Goal: Task Accomplishment & Management: Manage account settings

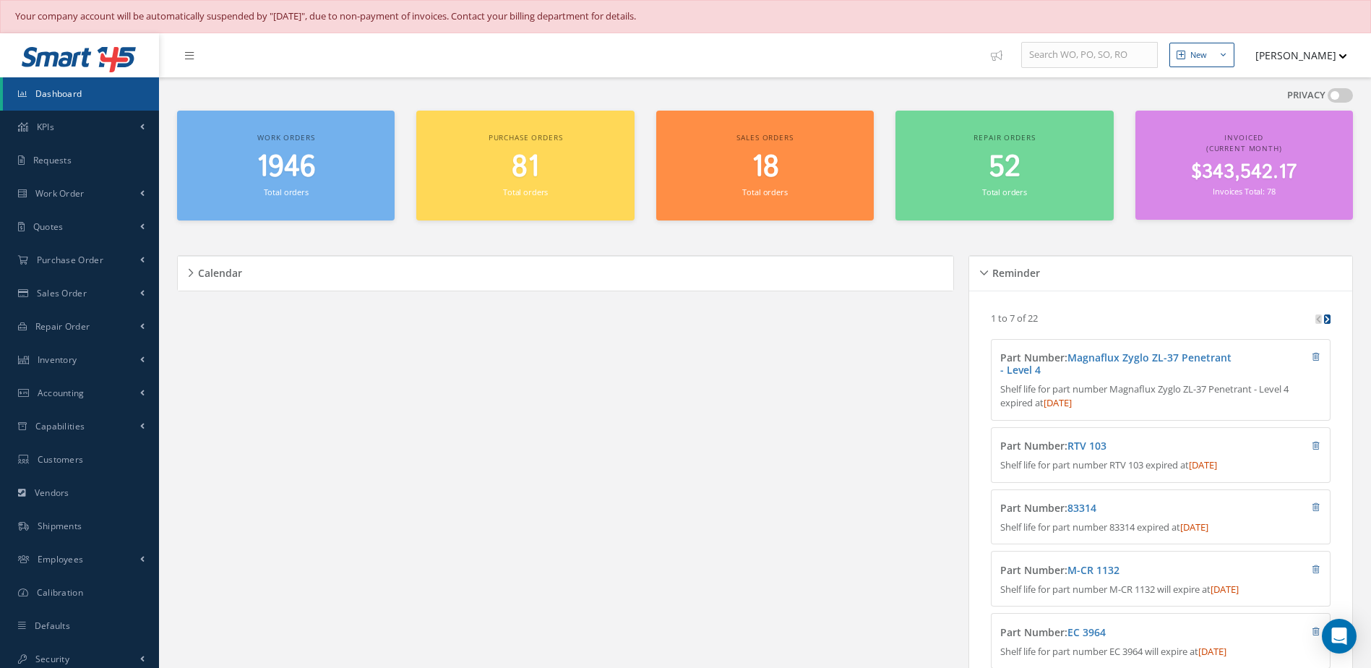
click at [261, 167] on span "1946" at bounding box center [286, 167] width 59 height 41
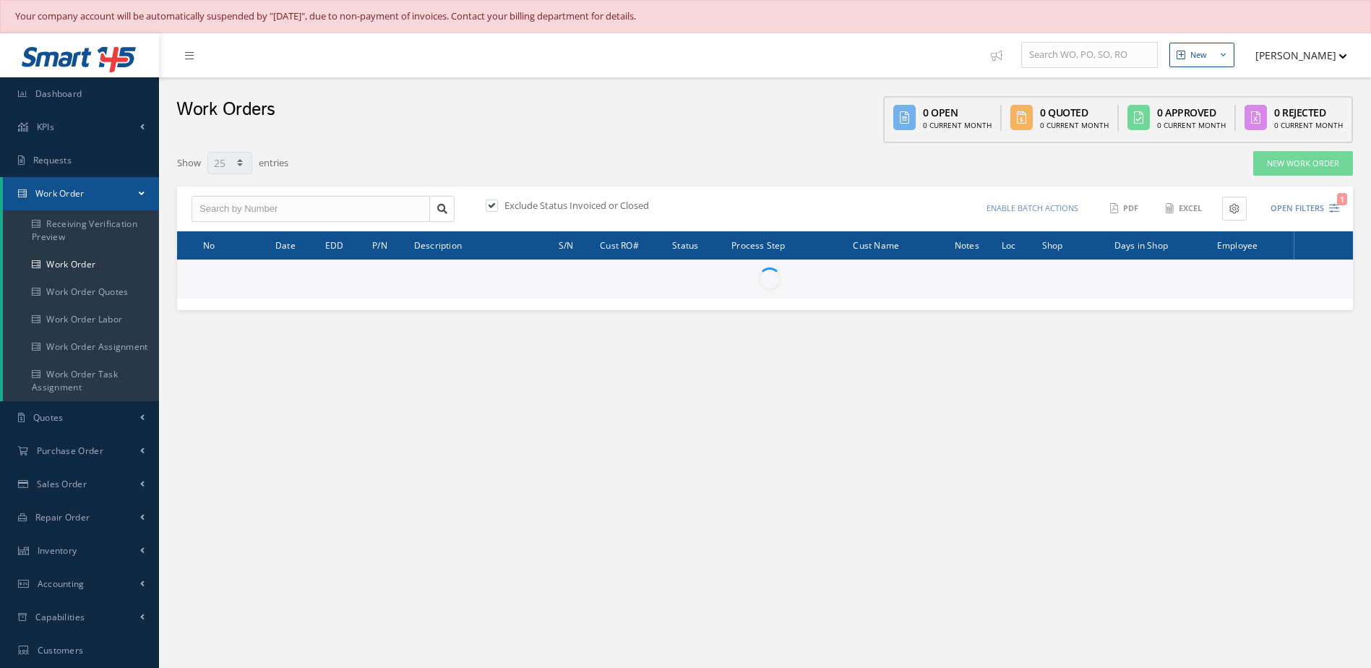
select select "25"
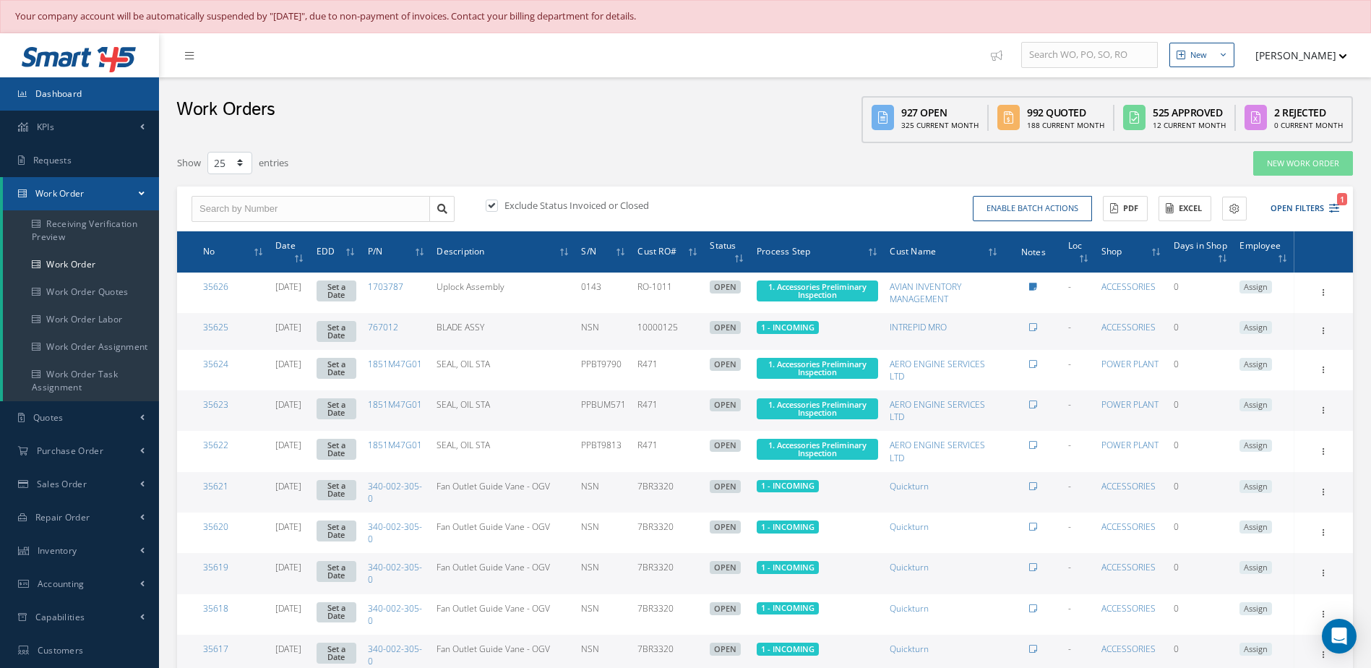
click at [95, 93] on link "Dashboard" at bounding box center [79, 93] width 159 height 33
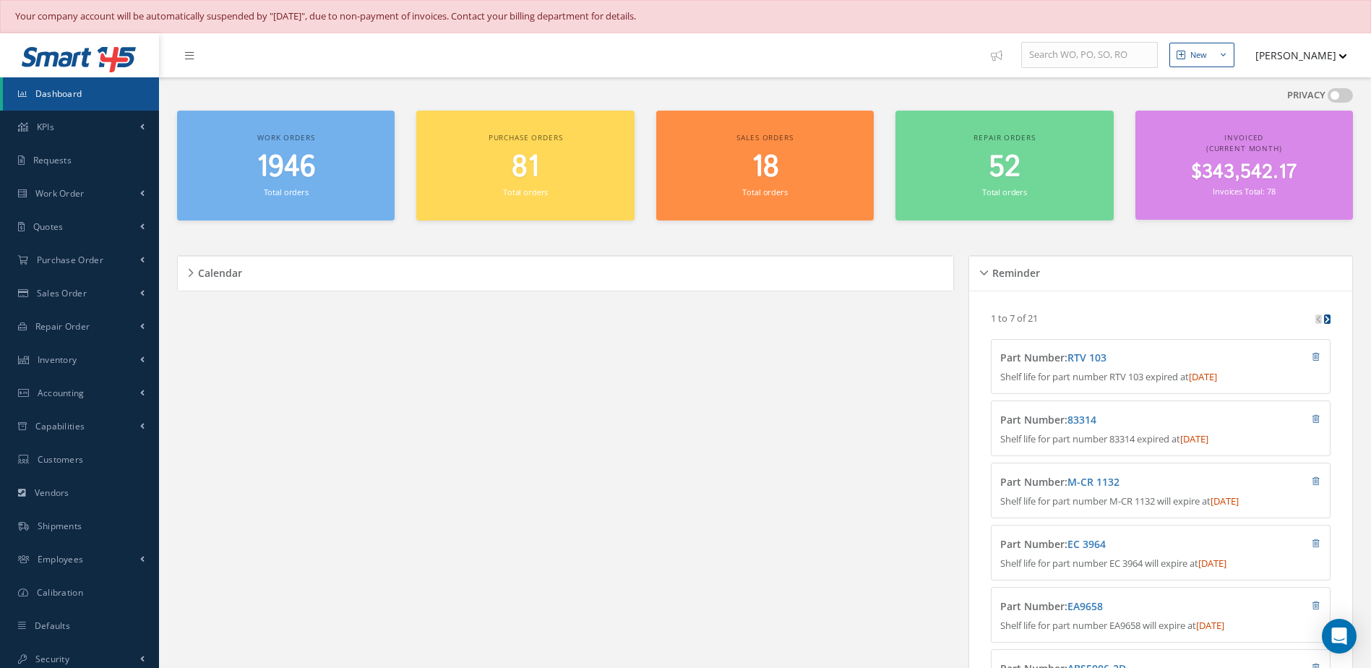
click at [300, 178] on span "1946" at bounding box center [286, 167] width 59 height 41
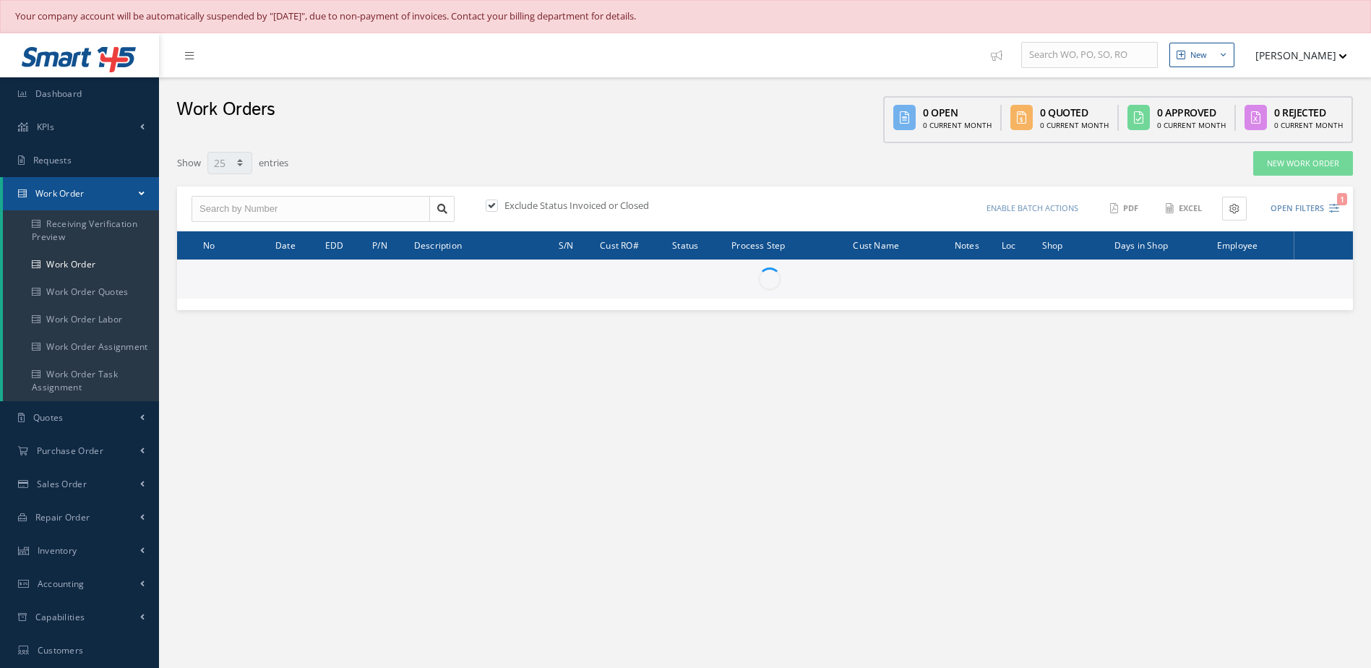
select select "25"
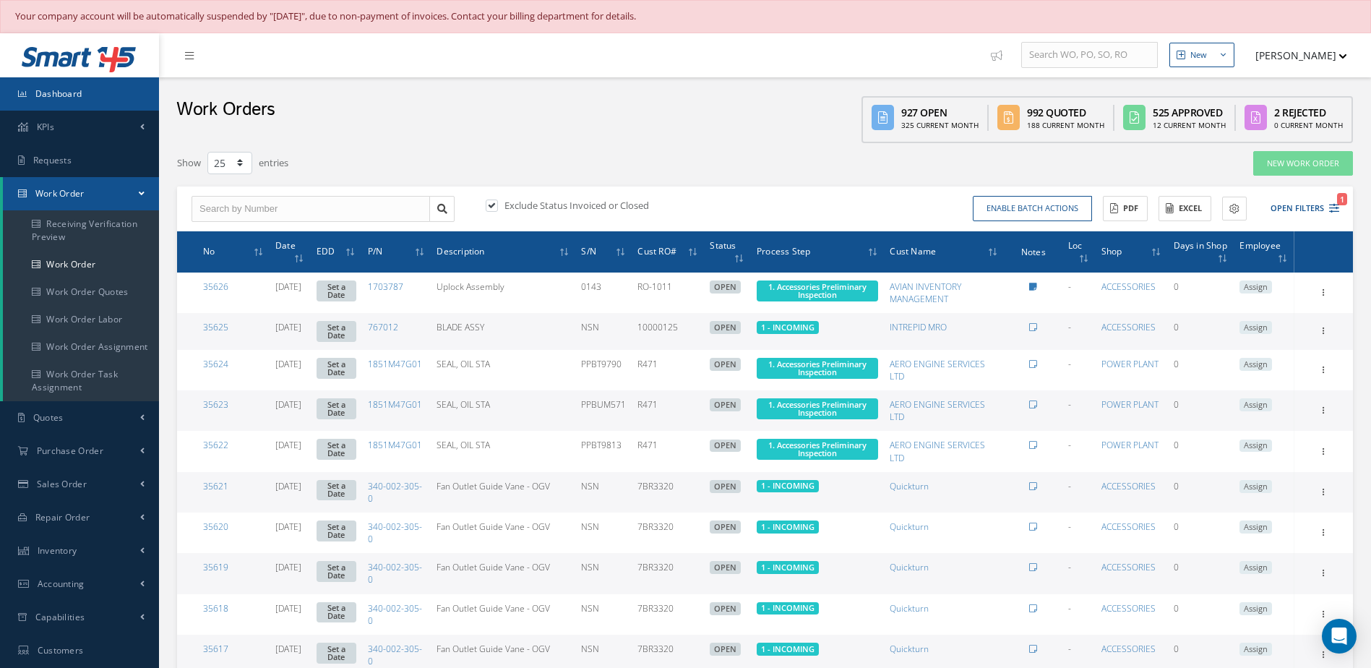
click at [119, 95] on link "Dashboard" at bounding box center [79, 93] width 159 height 33
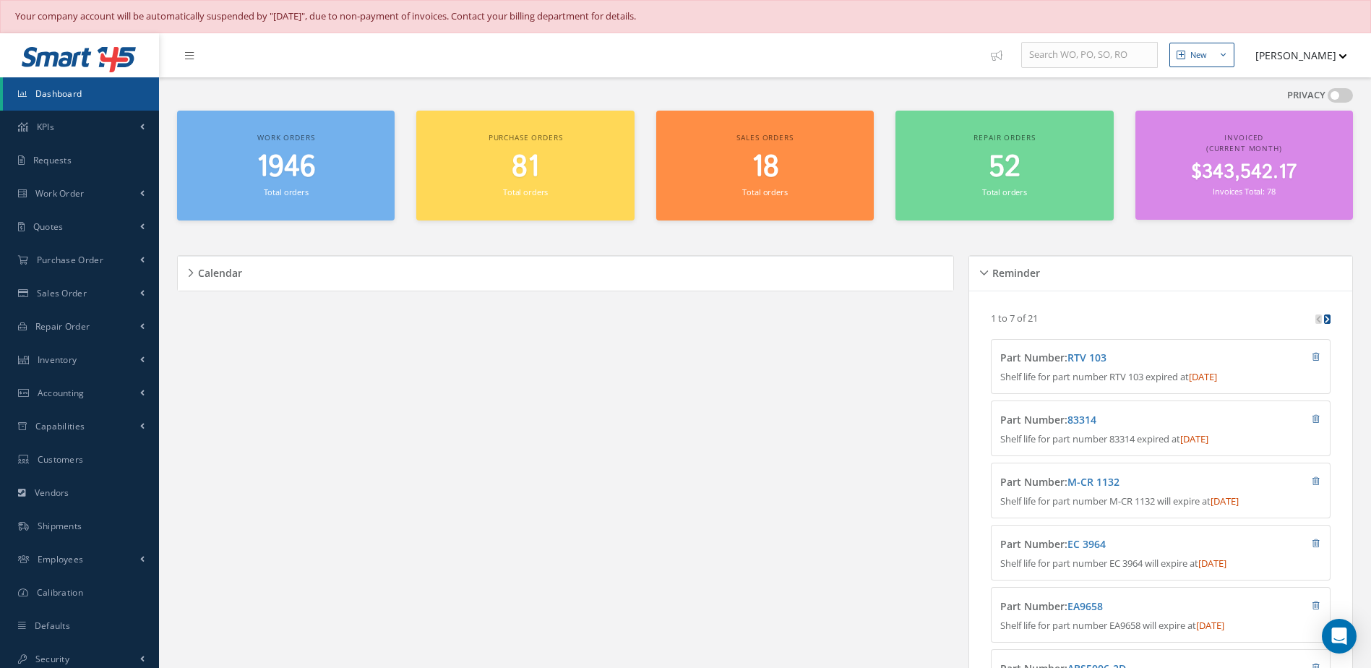
click at [1235, 181] on span "$343,542.17" at bounding box center [1244, 172] width 106 height 28
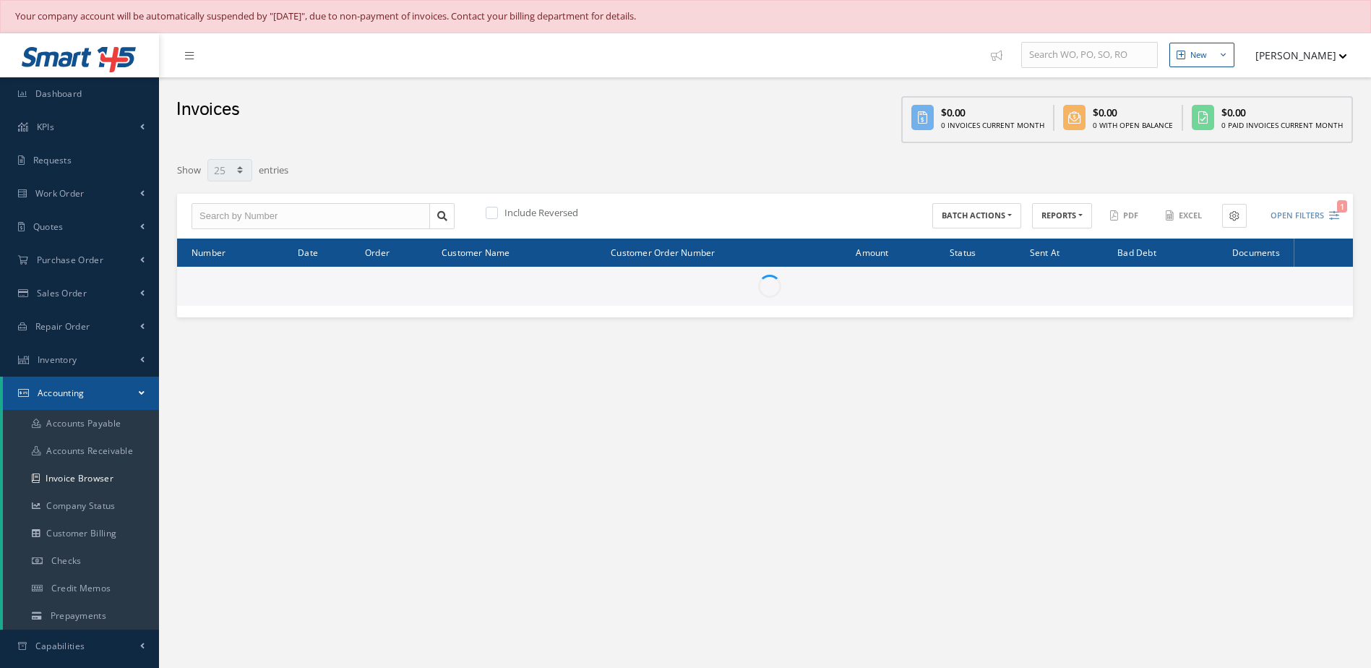
select select "25"
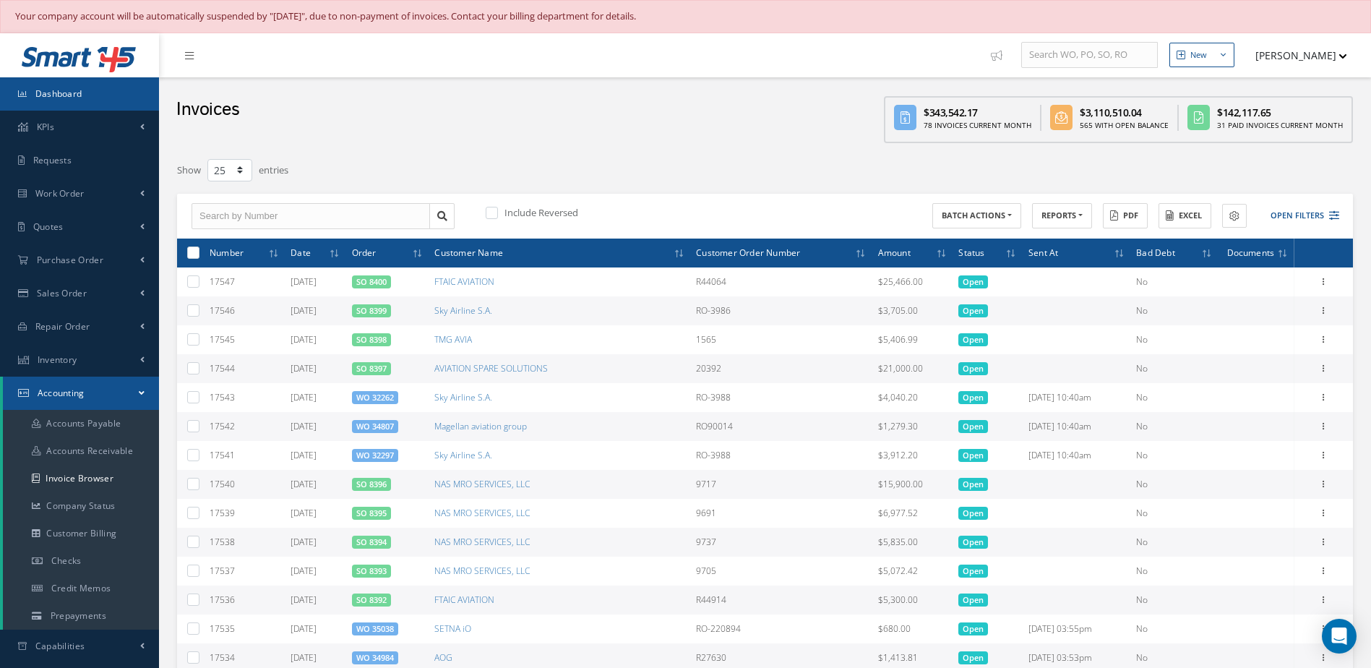
click at [38, 90] on span "Dashboard" at bounding box center [58, 93] width 47 height 12
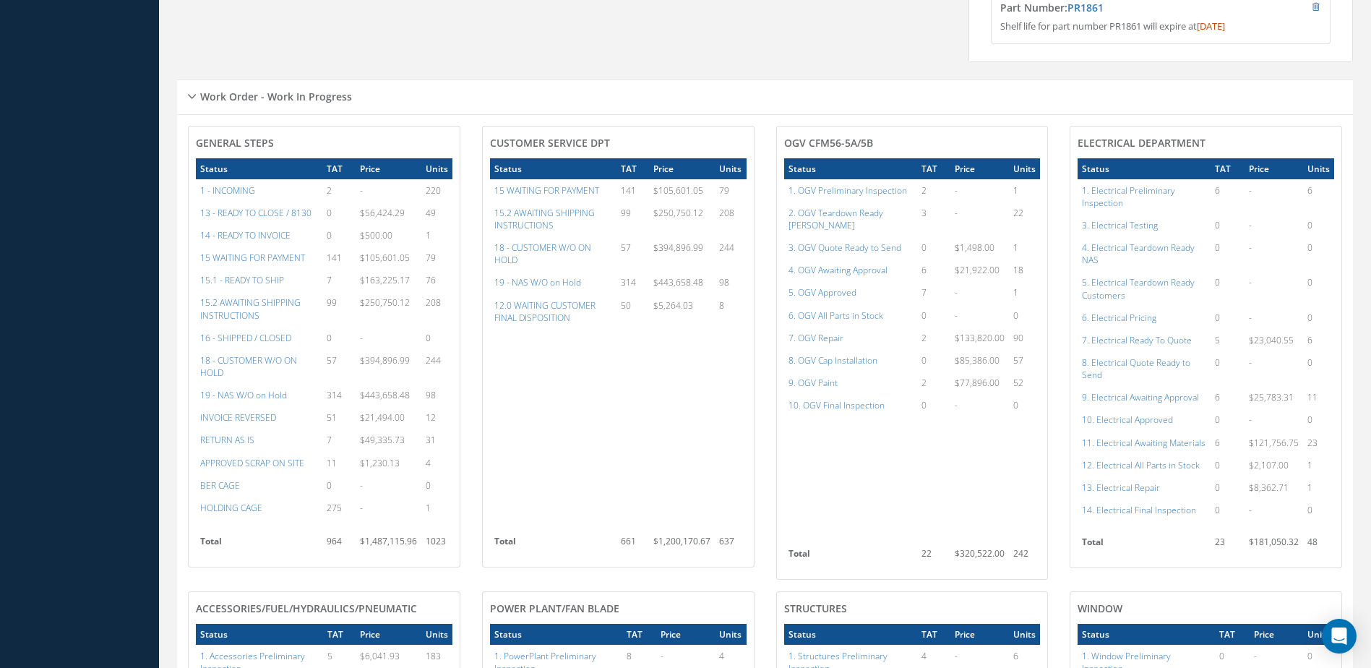
scroll to position [1012, 0]
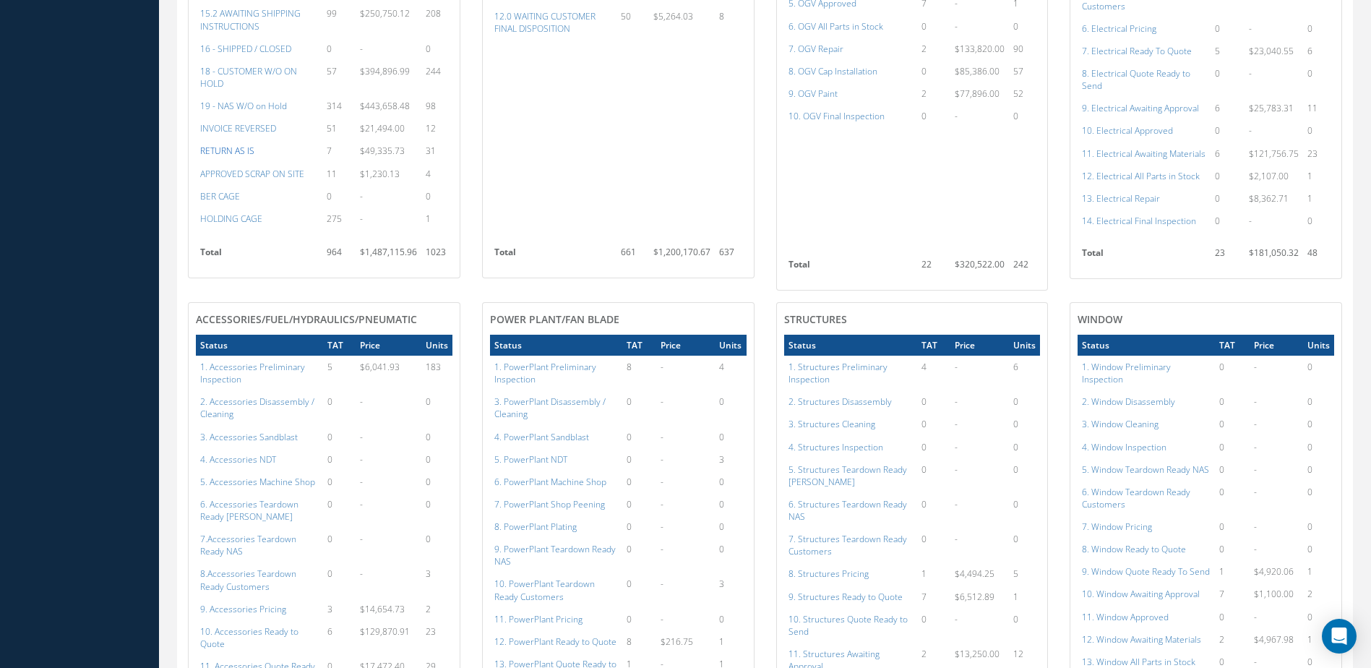
click at [232, 157] on a=25&excludeInternalCustomer=false&excludeInvoicedOrClosed=true&&filtersHidded"] "RETURN AS IS" at bounding box center [227, 151] width 54 height 12
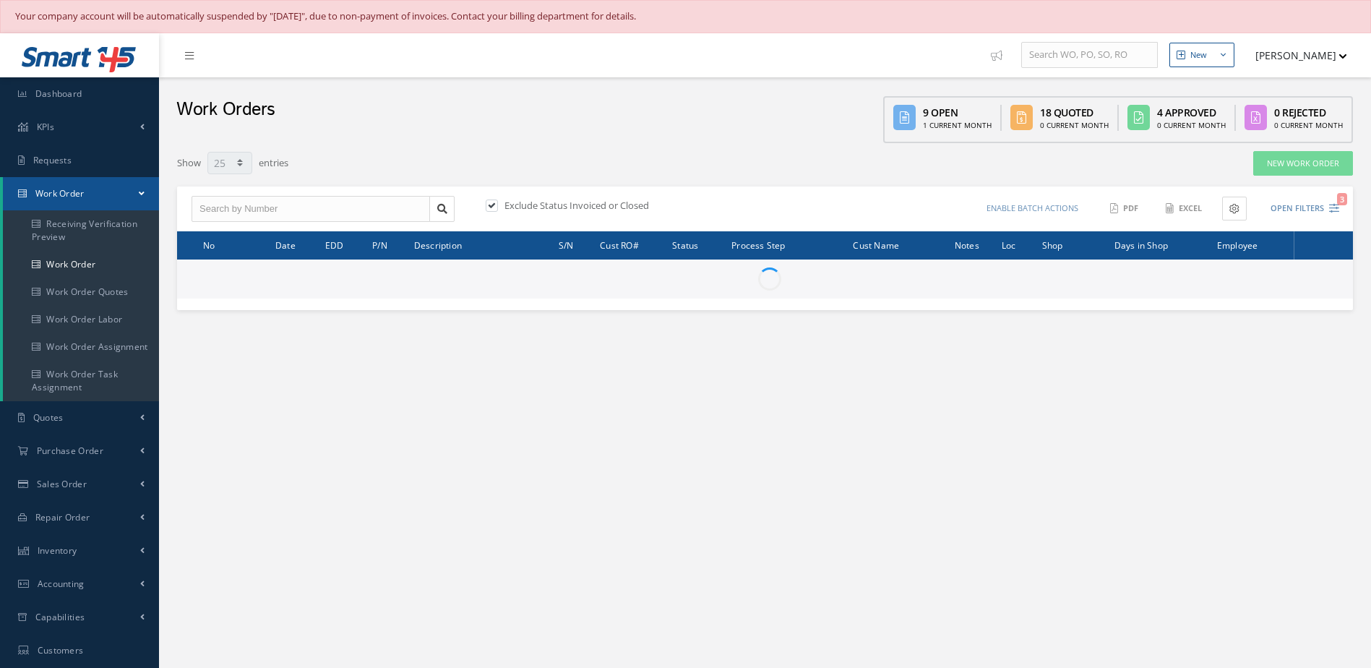
select select "25"
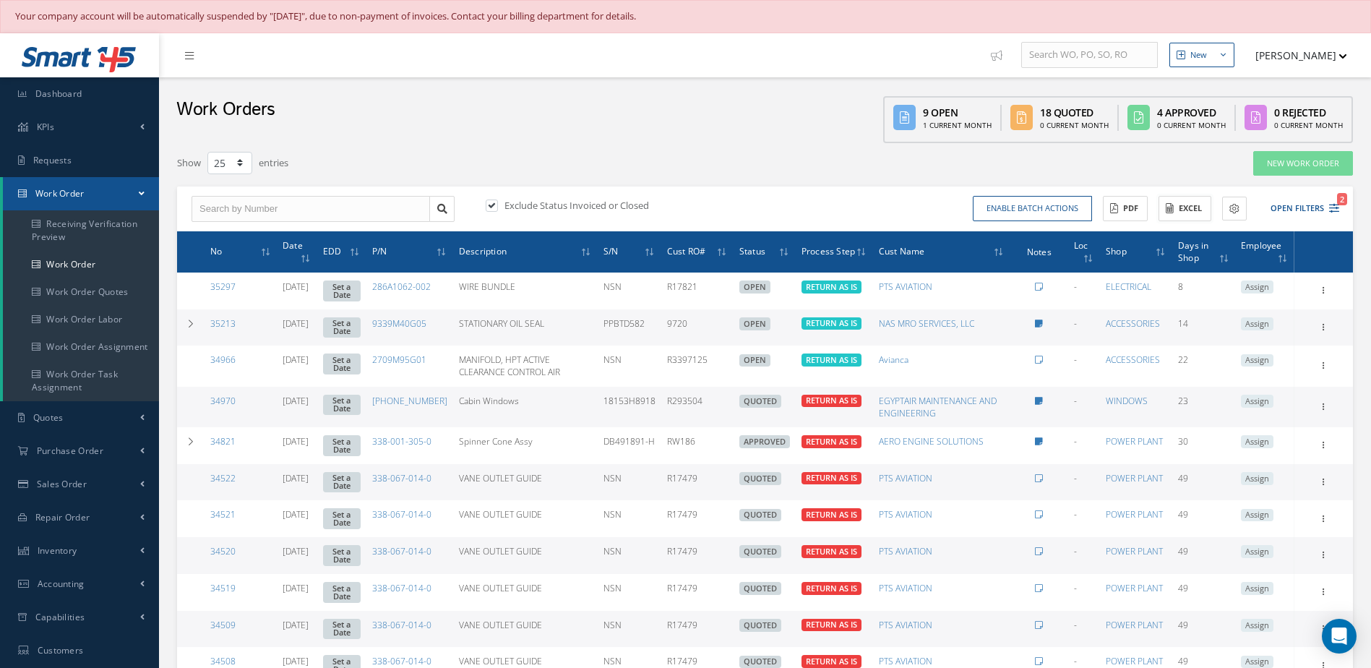
drag, startPoint x: 1192, startPoint y: 208, endPoint x: 1072, endPoint y: 224, distance: 120.3
click at [1192, 208] on button "Excel" at bounding box center [1184, 208] width 53 height 25
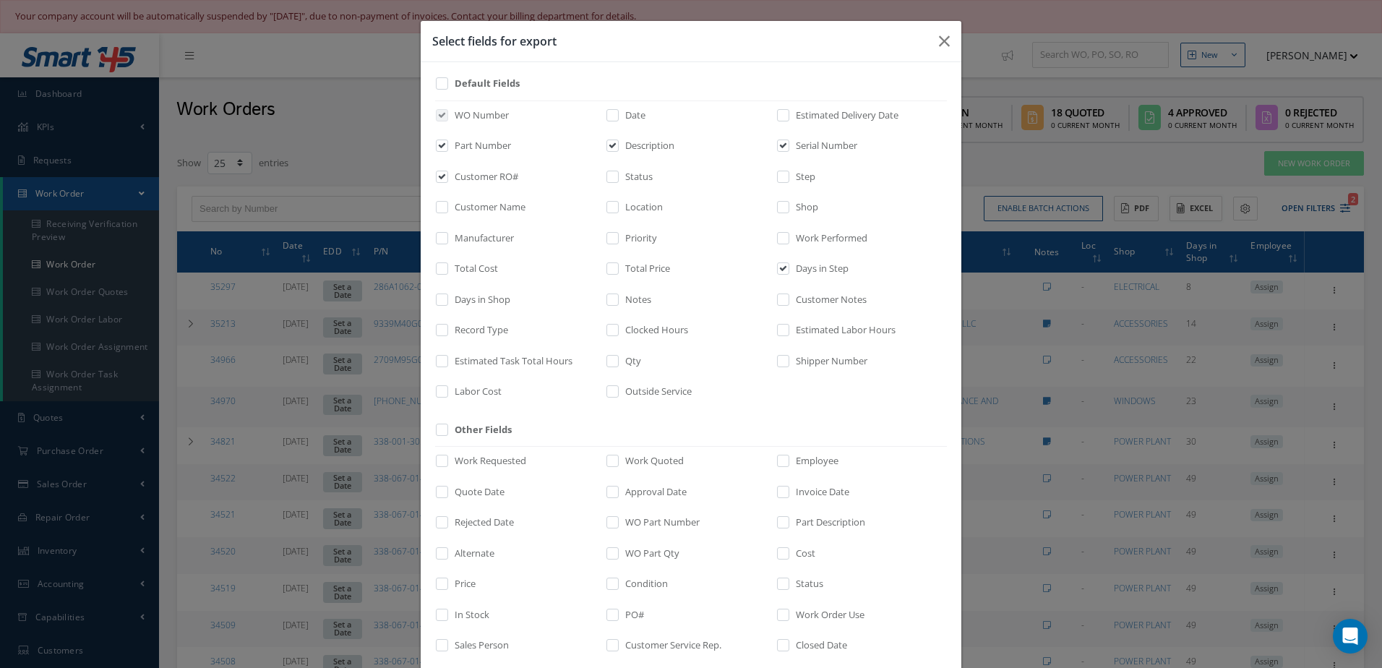
scroll to position [201, 0]
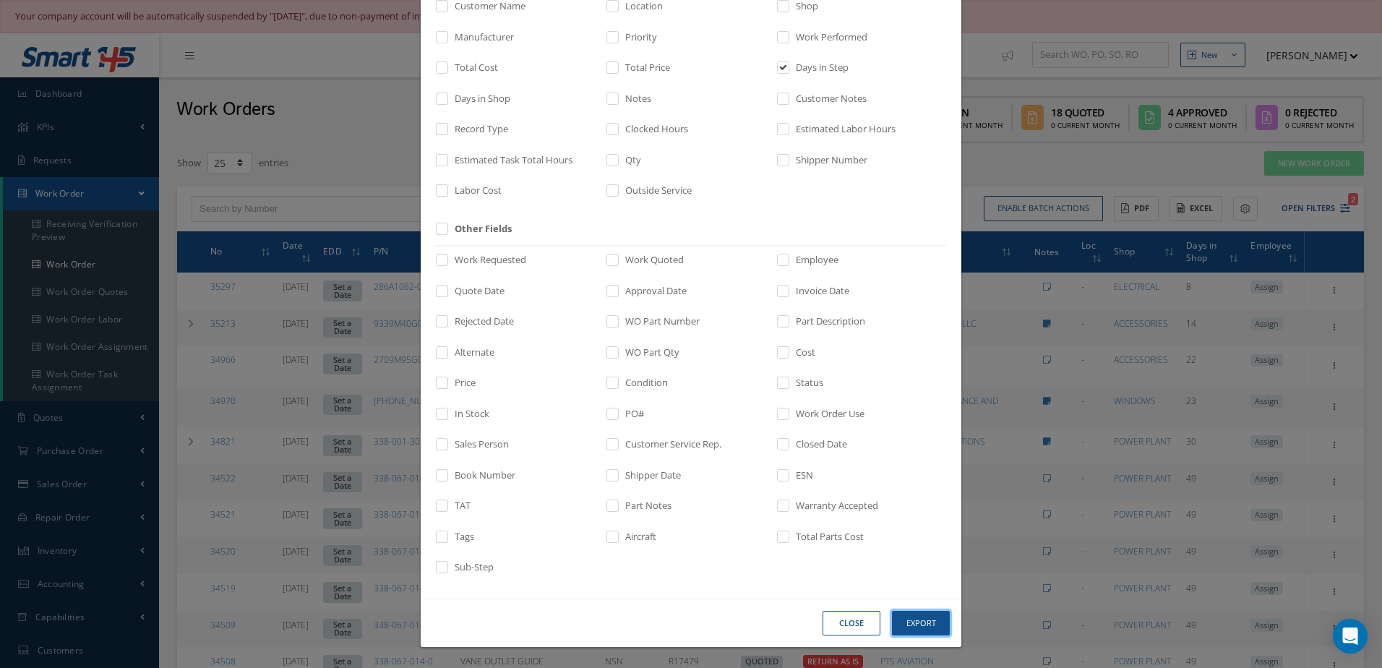
click at [0, 0] on button "Export" at bounding box center [0, 0] width 0 height 0
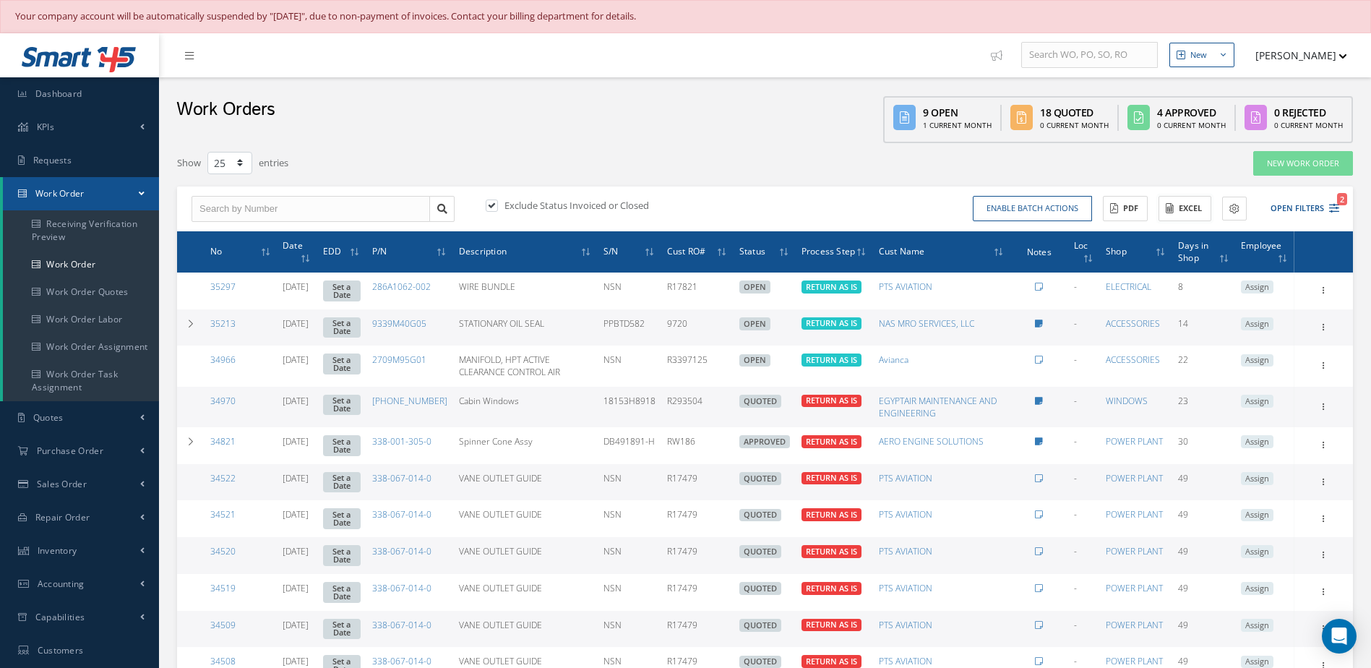
click at [1176, 211] on button "Excel" at bounding box center [1184, 208] width 53 height 25
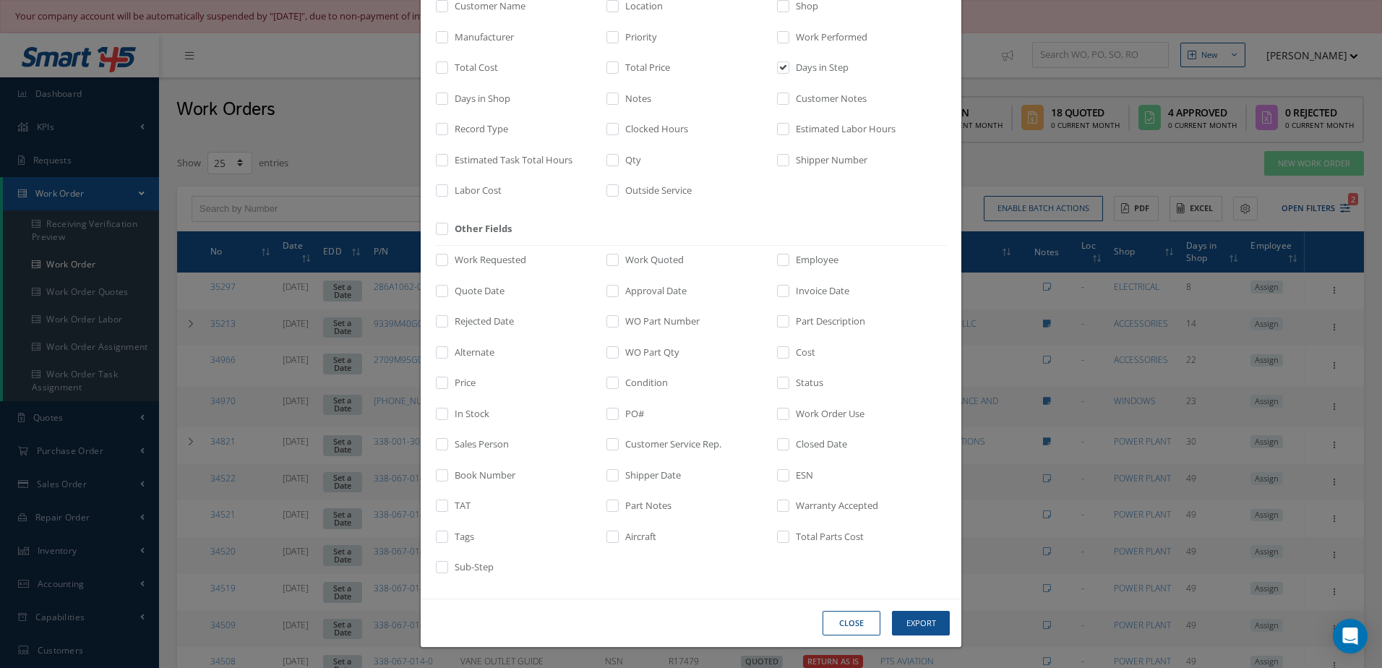
scroll to position [0, 0]
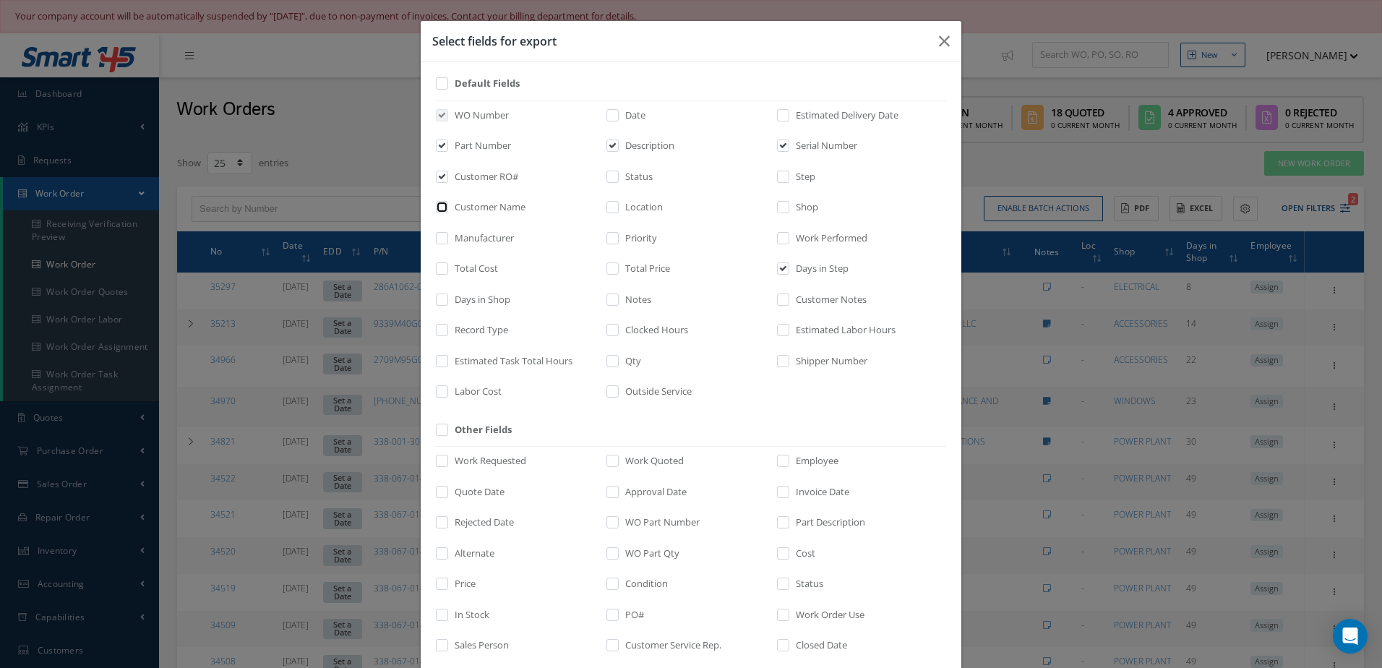
click at [438, 205] on input "checkbox" at bounding box center [442, 212] width 9 height 17
checkbox input "true"
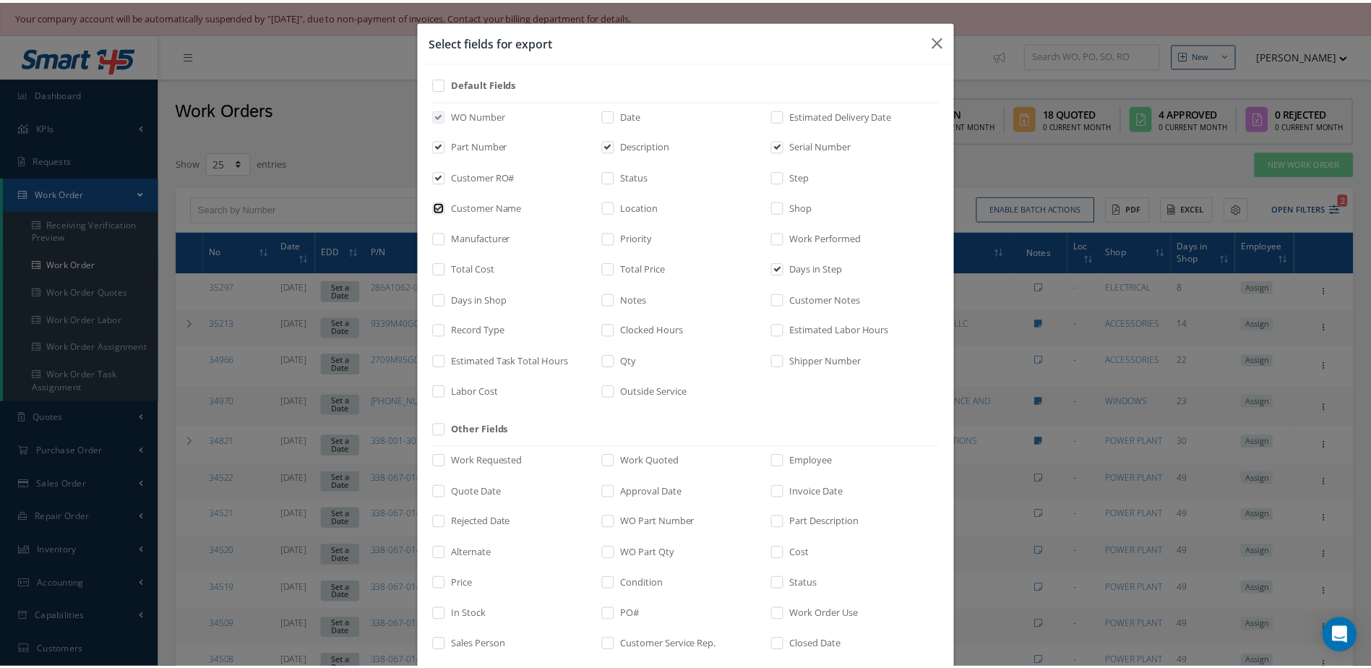
scroll to position [201, 0]
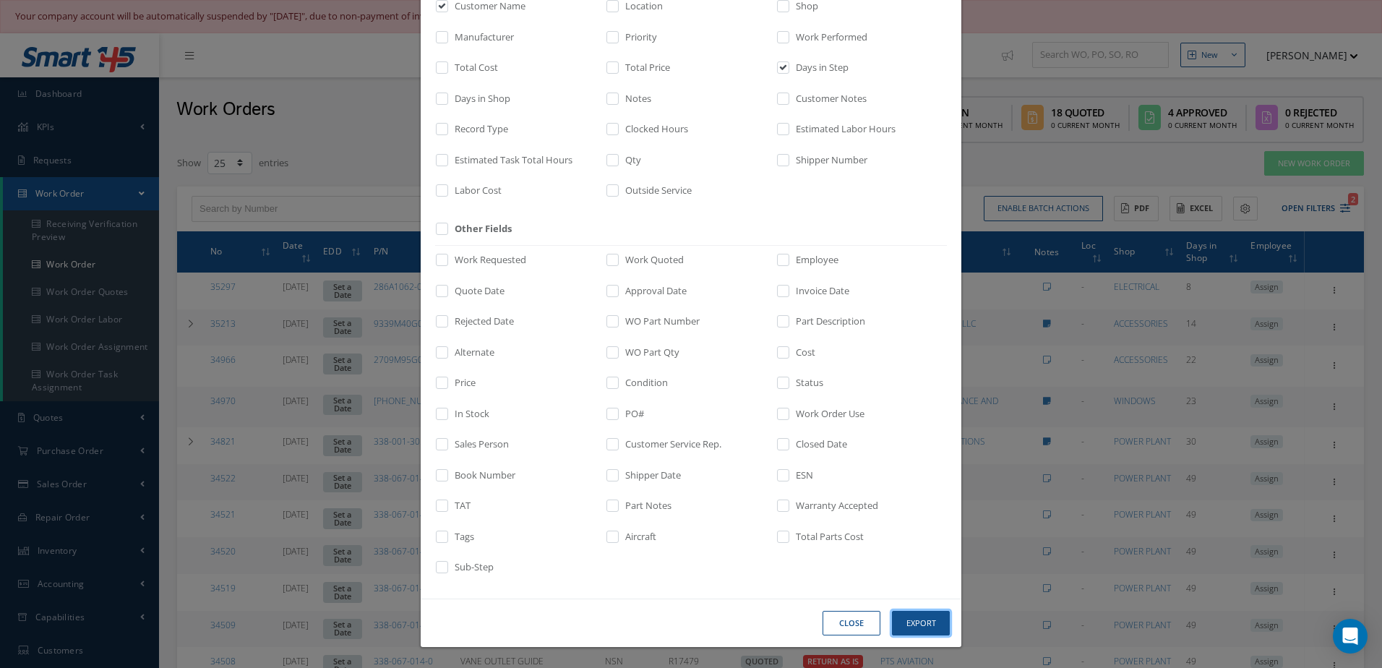
click at [0, 0] on button "Export" at bounding box center [0, 0] width 0 height 0
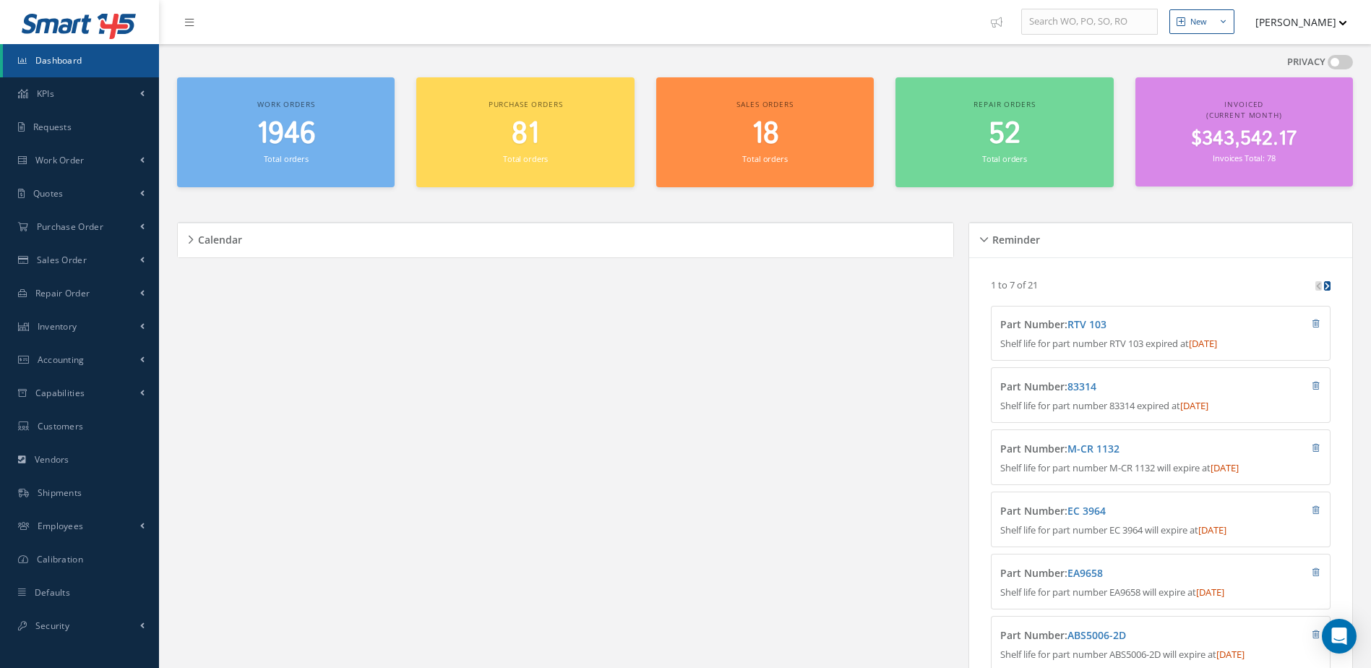
scroll to position [33, 0]
click at [290, 124] on span "1946" at bounding box center [286, 133] width 59 height 41
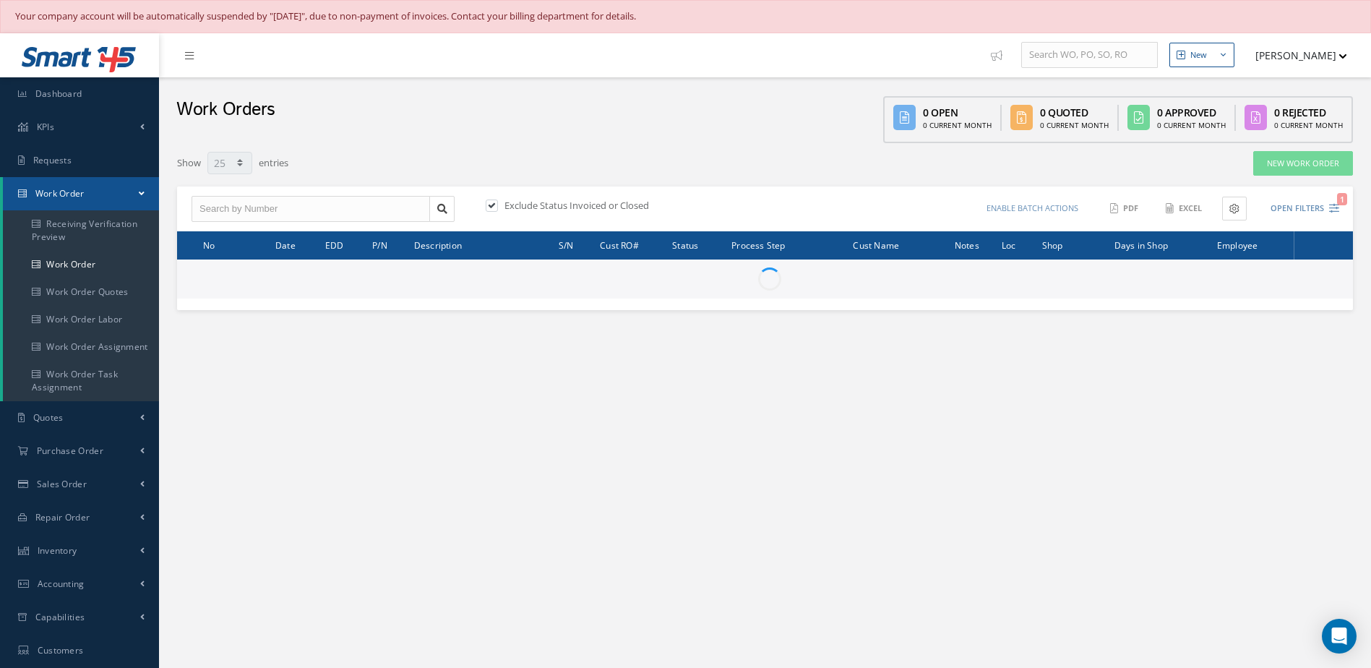
select select "25"
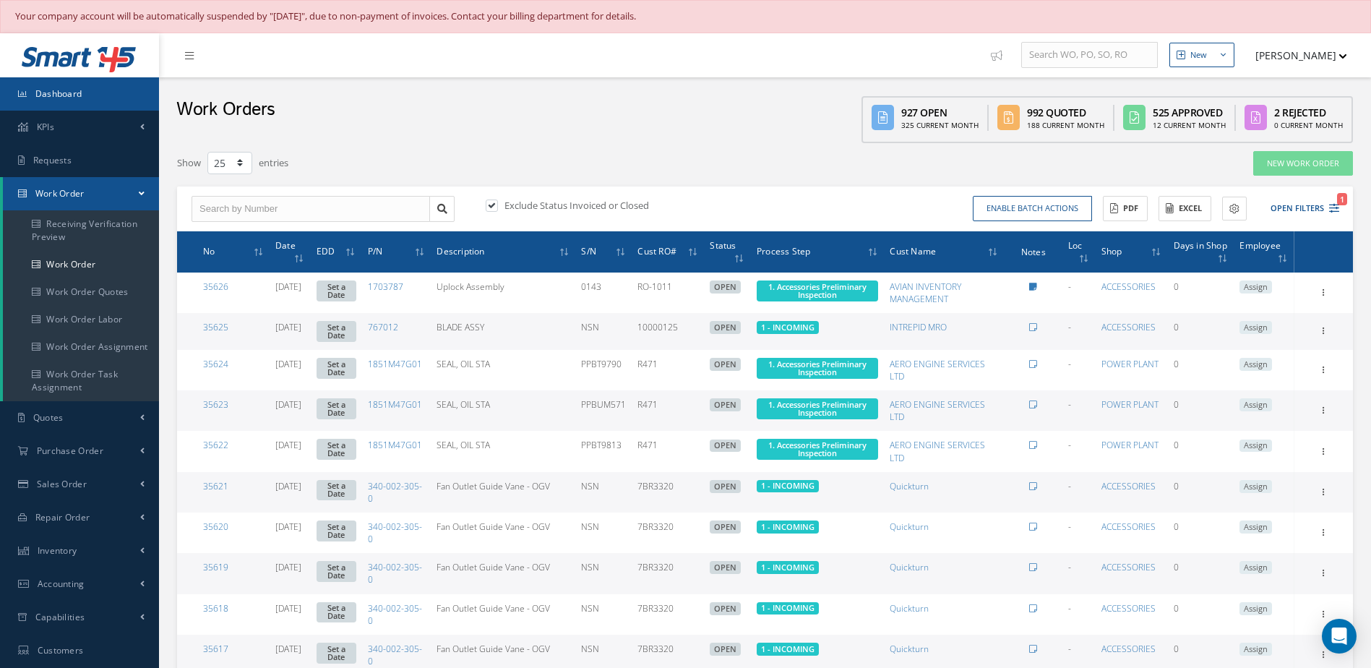
click at [74, 96] on span "Dashboard" at bounding box center [58, 93] width 47 height 12
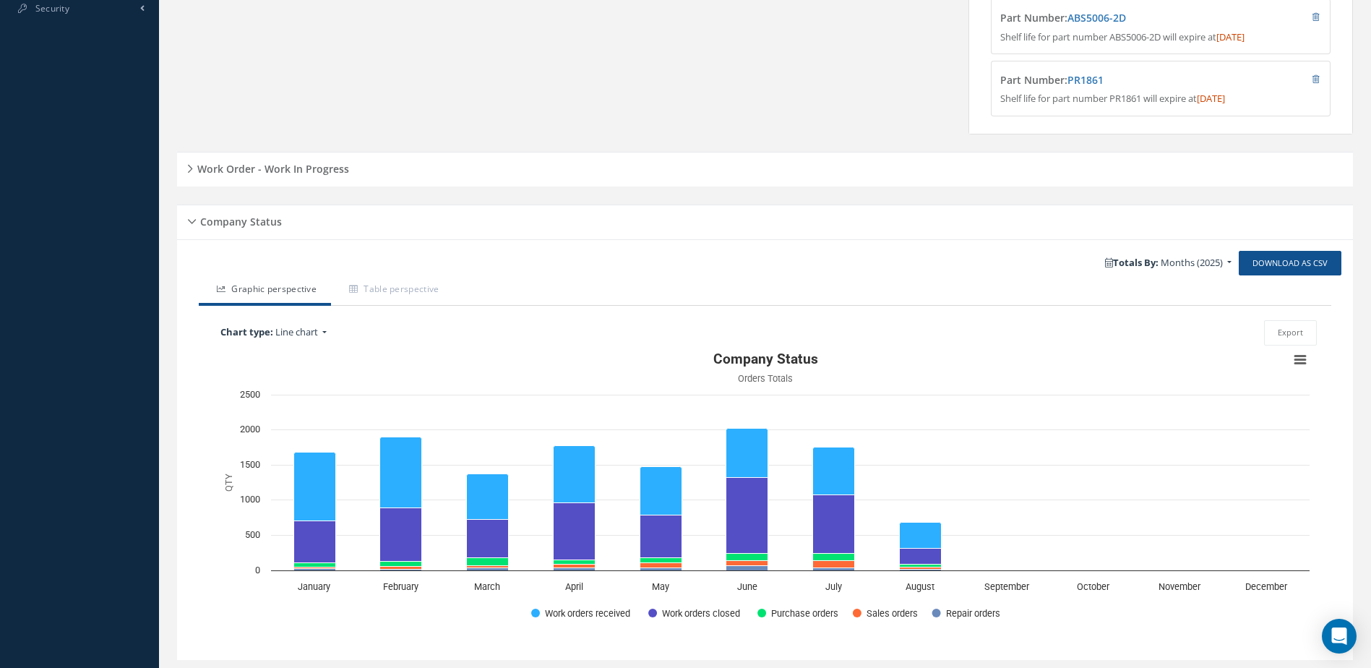
scroll to position [700, 0]
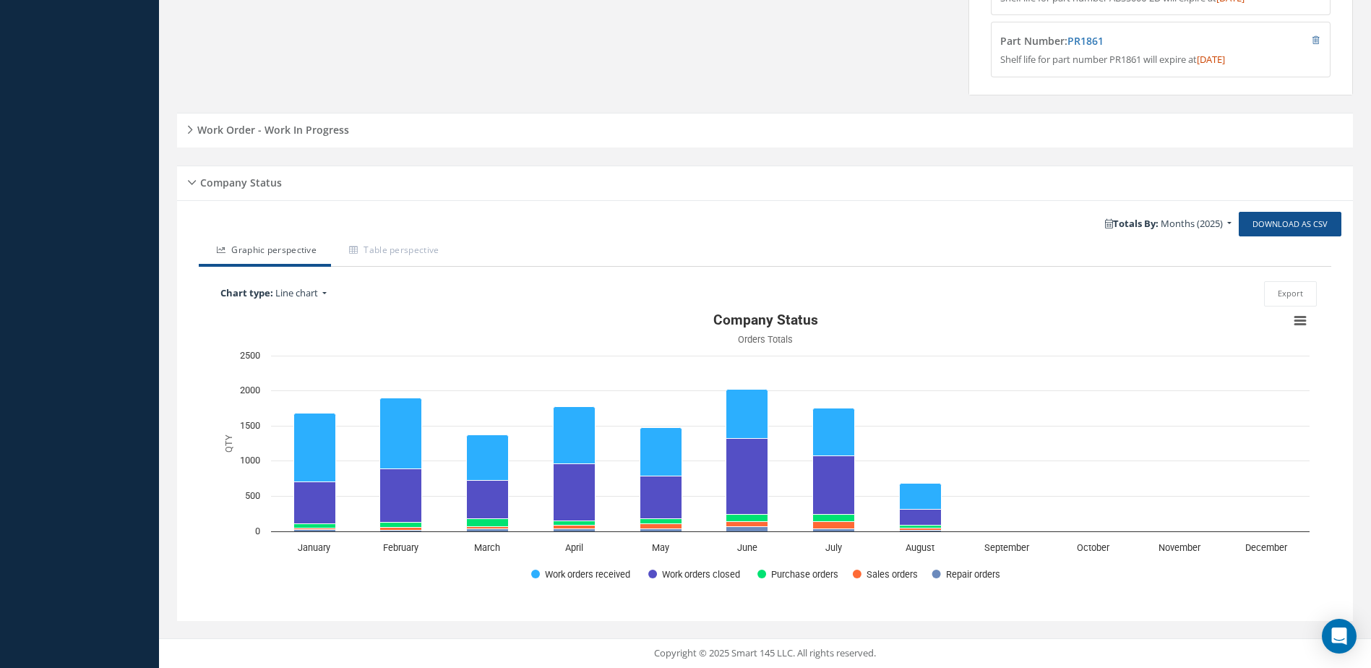
click at [293, 119] on h5 "Work Order - Work In Progress" at bounding box center [271, 127] width 156 height 17
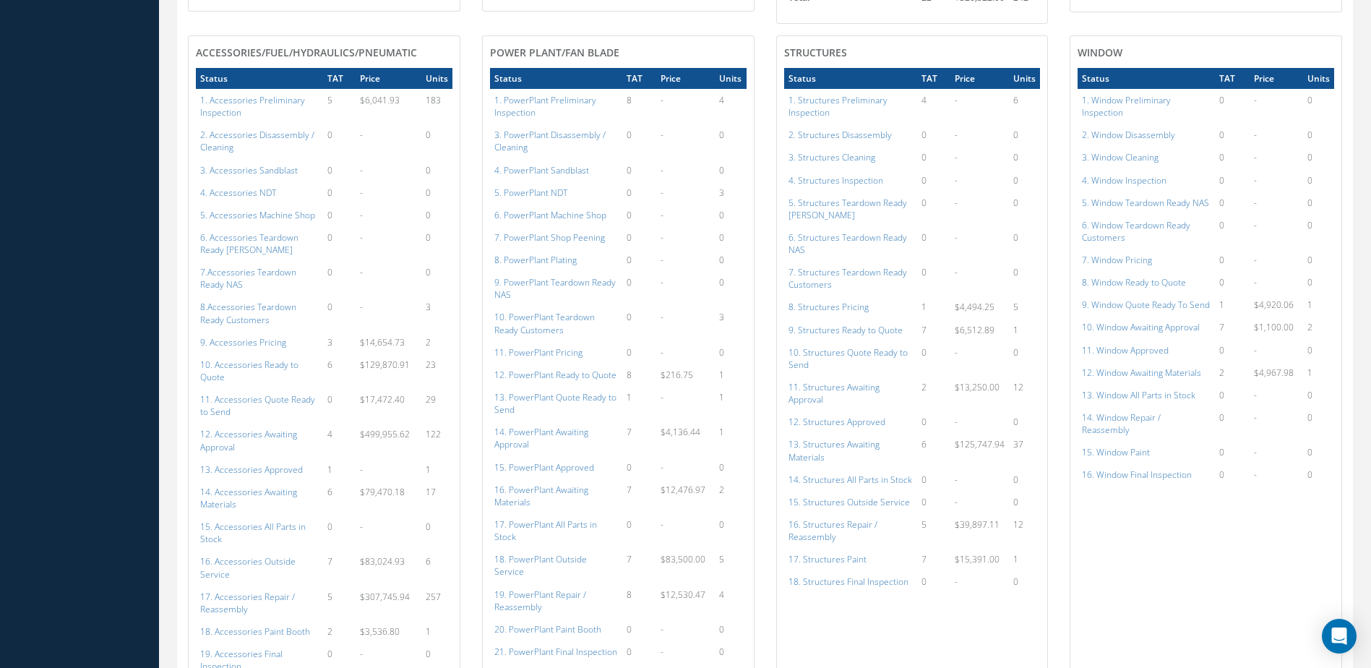
scroll to position [1495, 0]
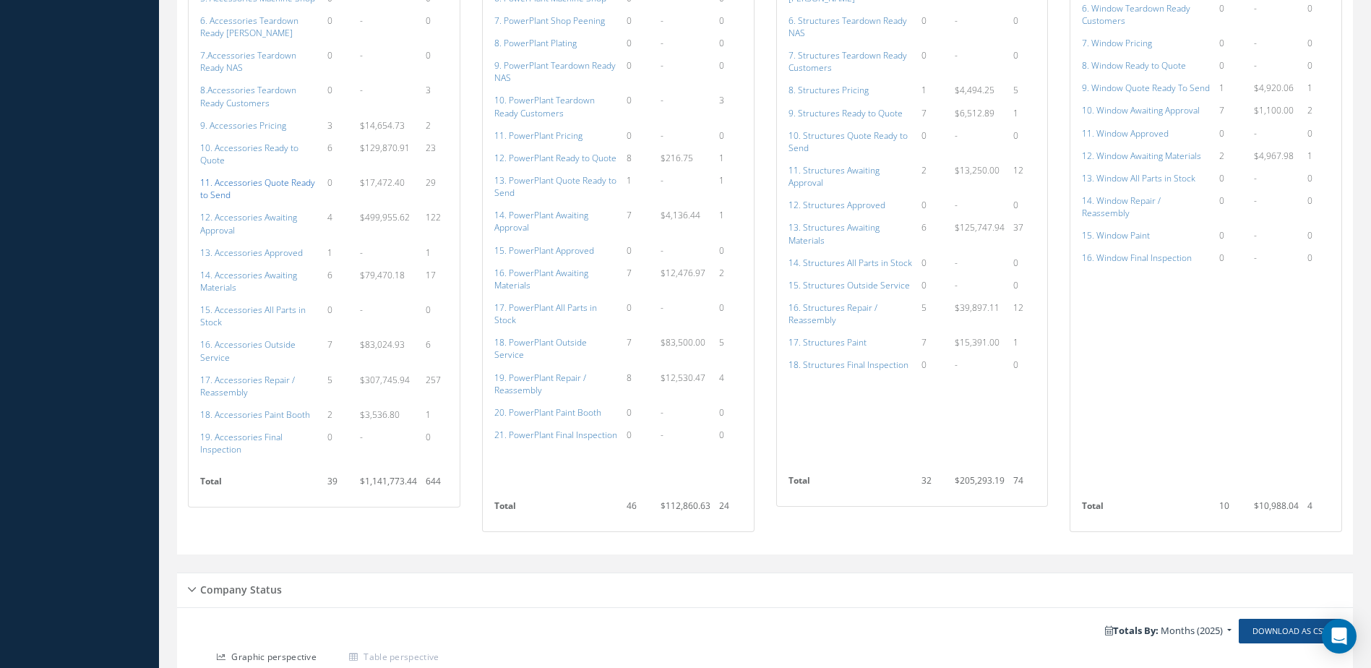
click at [246, 186] on a=111&excludeInternalCustomer=false&excludeInvoicedOrClosed=true&shop_id=14&filtersHidded"] "11. Accessories Quote Ready to Send" at bounding box center [257, 188] width 115 height 25
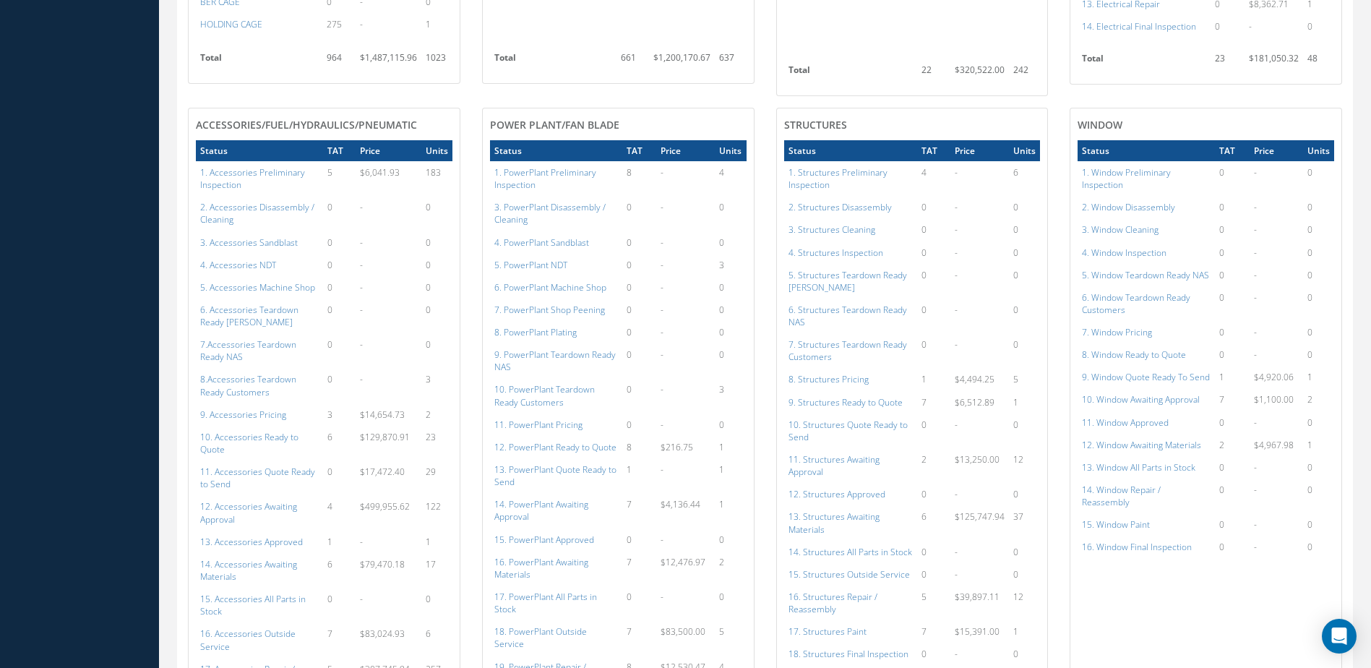
scroll to position [1134, 0]
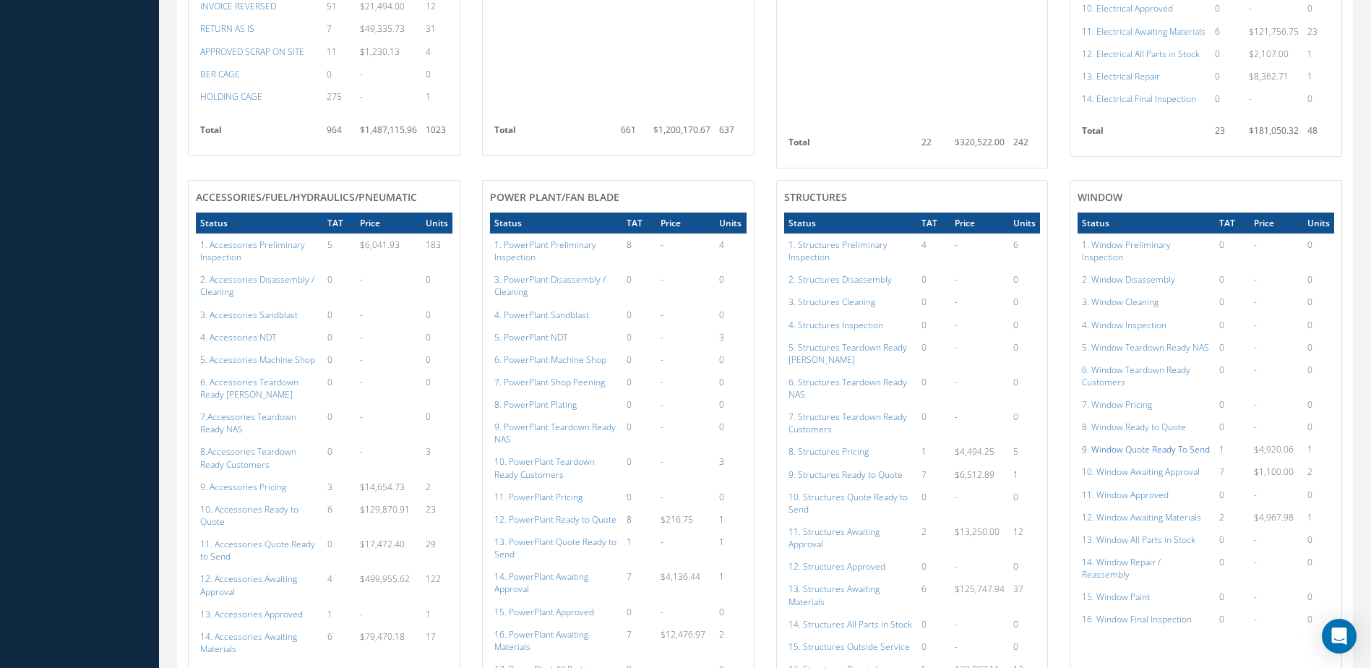
click at [1189, 443] on a=167&excludeInternalCustomer=false&excludeInvoicedOrClosed=true&shop_id=16&filtersHidded"] "9. Window Quote Ready To Send" at bounding box center [1146, 449] width 128 height 12
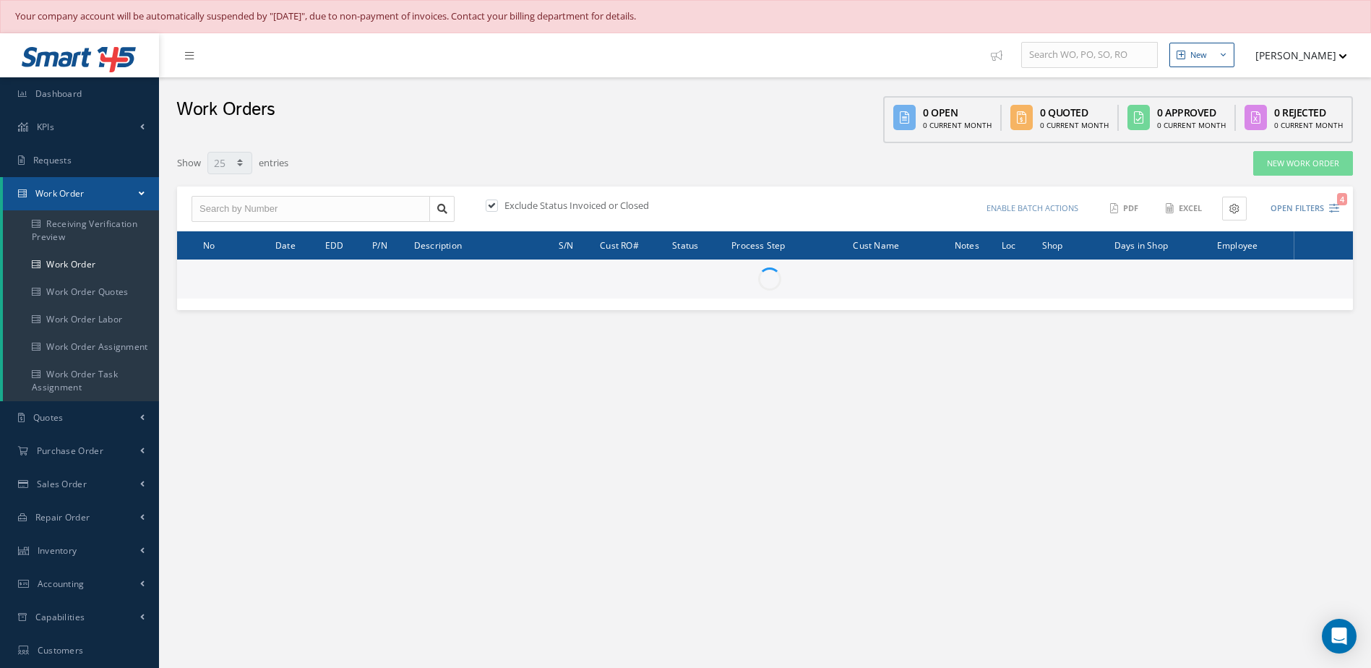
select select "25"
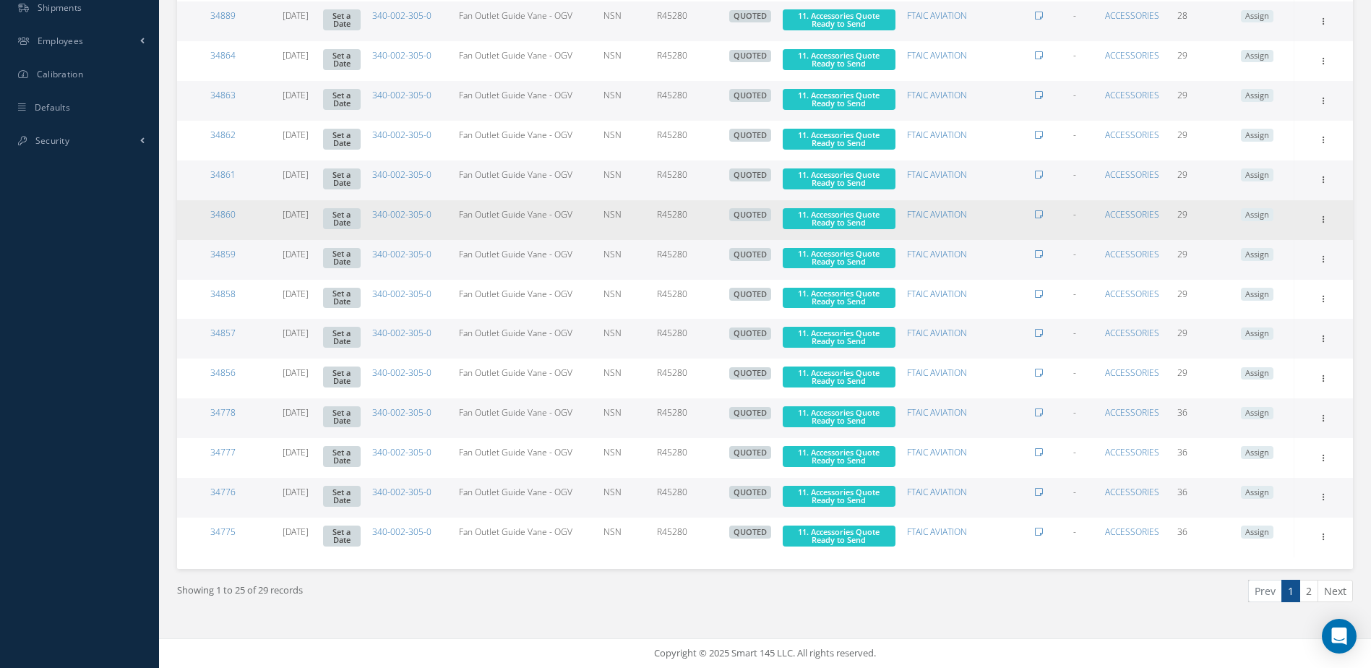
scroll to position [732, 0]
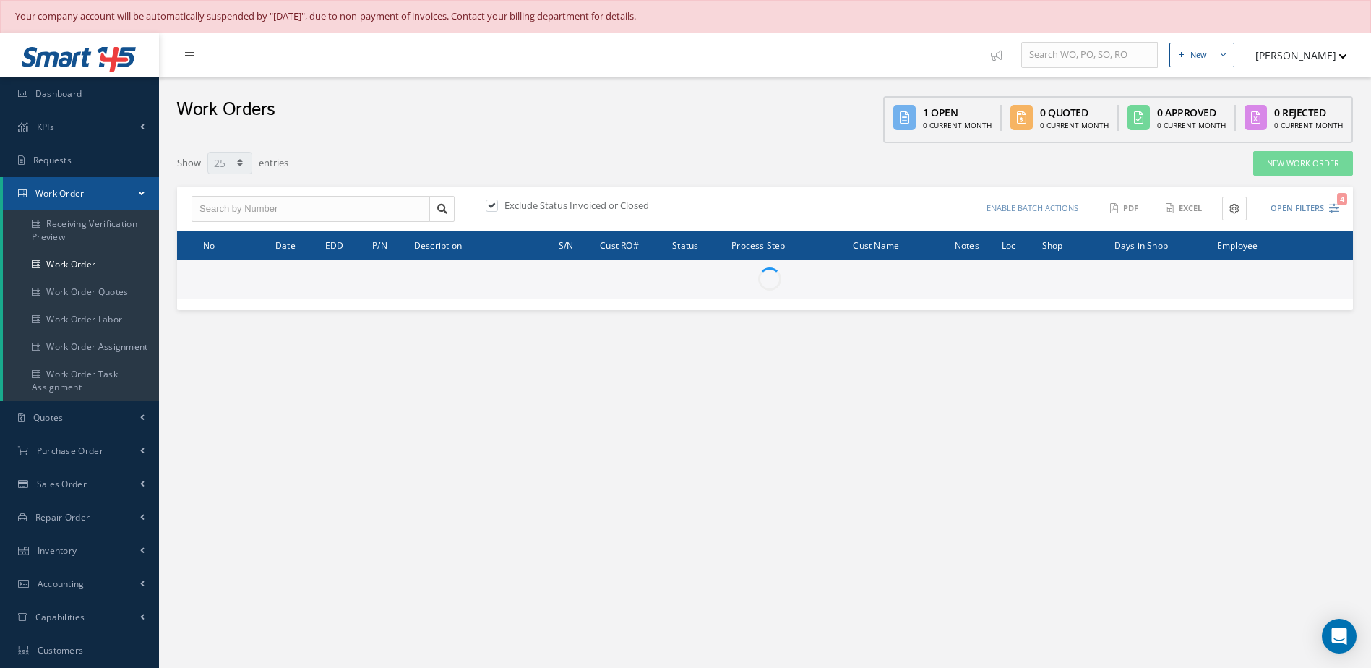
select select "25"
